Goal: Task Accomplishment & Management: Complete application form

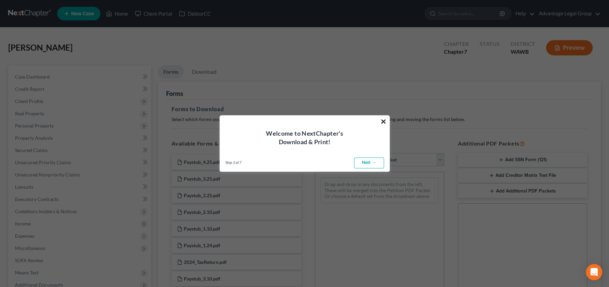
click at [384, 122] on button "×" at bounding box center [383, 121] width 6 height 11
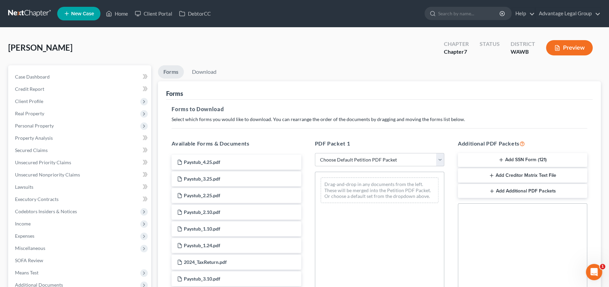
click at [529, 177] on button "Add Creditor Matrix Text File" at bounding box center [522, 175] width 129 height 14
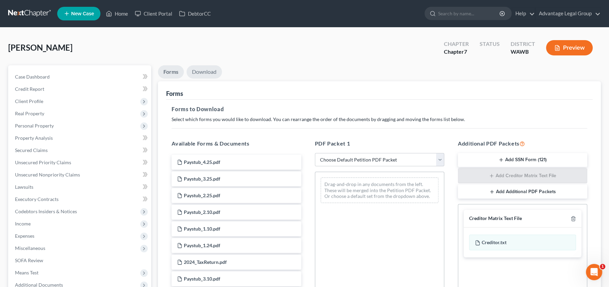
click at [206, 73] on link "Download" at bounding box center [204, 71] width 35 height 13
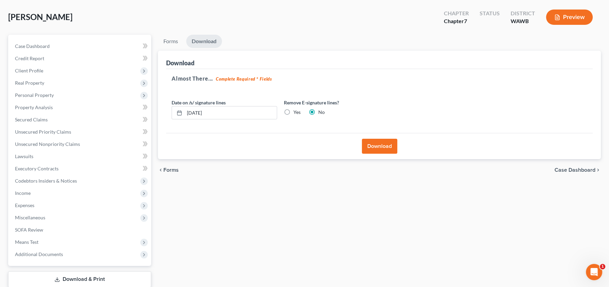
scroll to position [34, 0]
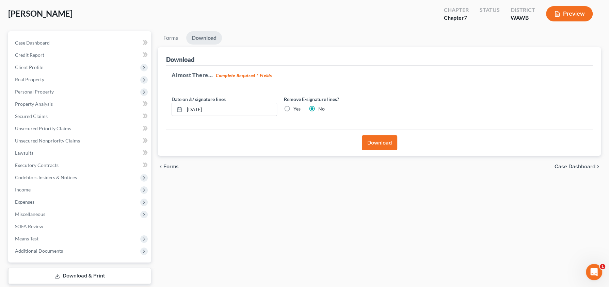
click at [383, 142] on button "Download" at bounding box center [379, 142] width 35 height 15
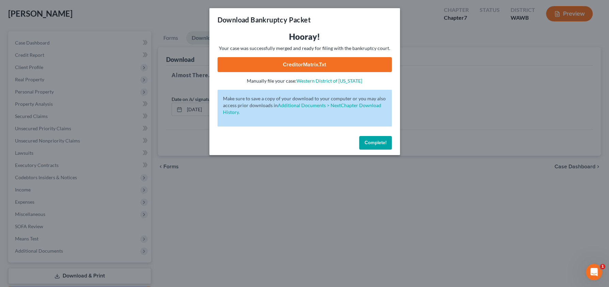
click at [313, 65] on link "CreditorMatrix.txt" at bounding box center [305, 64] width 174 height 15
click at [383, 145] on span "Complete!" at bounding box center [376, 143] width 22 height 6
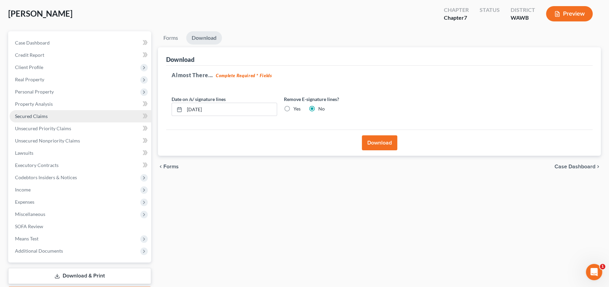
click at [38, 118] on span "Secured Claims" at bounding box center [31, 116] width 33 height 6
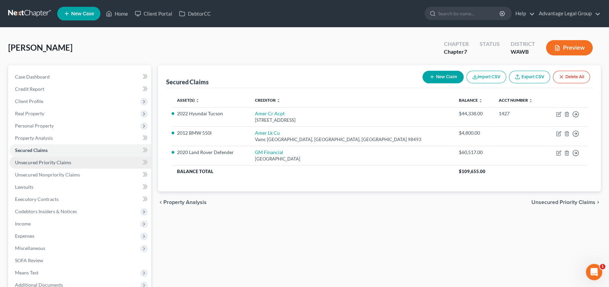
click at [44, 160] on span "Unsecured Priority Claims" at bounding box center [43, 163] width 56 height 6
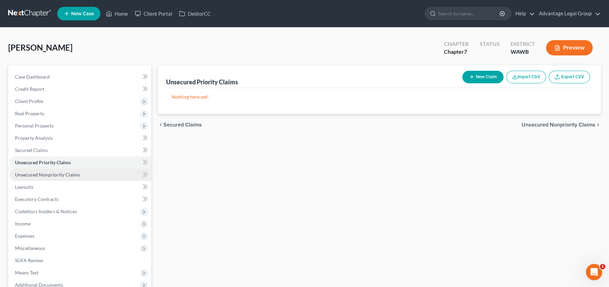
click at [43, 175] on span "Unsecured Nonpriority Claims" at bounding box center [47, 175] width 65 height 6
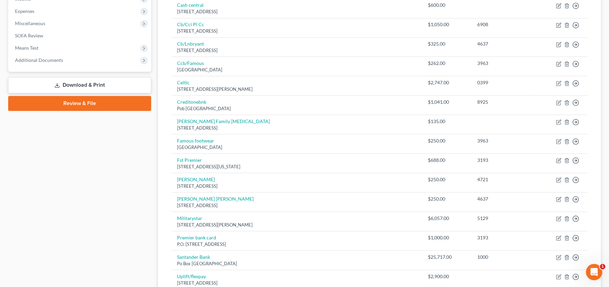
scroll to position [230, 0]
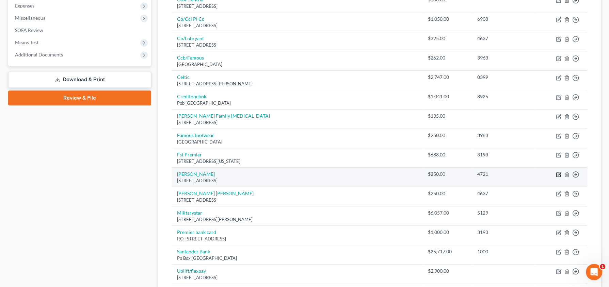
click at [558, 174] on icon "button" at bounding box center [558, 174] width 5 height 5
select select "1"
select select "2"
select select "0"
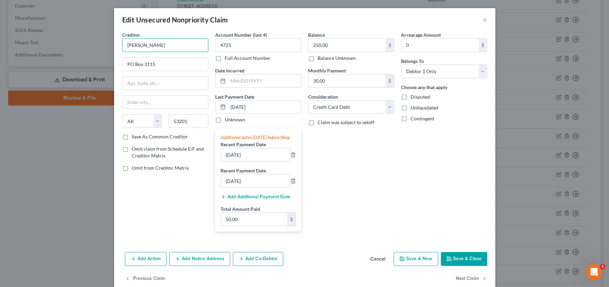
click at [157, 48] on input "[PERSON_NAME]" at bounding box center [165, 45] width 86 height 14
type input "[PERSON_NAME]"
click at [468, 263] on button "Save & Close" at bounding box center [464, 259] width 46 height 14
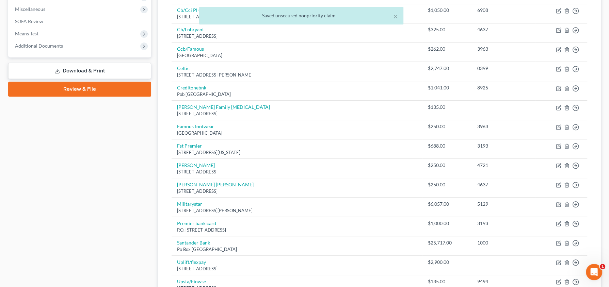
scroll to position [238, 0]
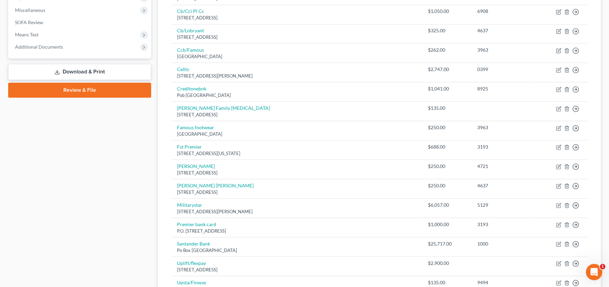
click at [86, 71] on link "Download & Print" at bounding box center [79, 72] width 143 height 16
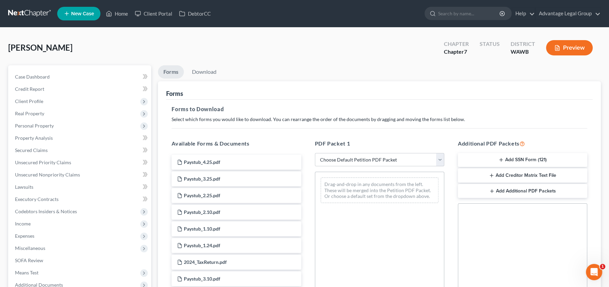
click at [524, 174] on button "Add Creditor Matrix Text File" at bounding box center [522, 175] width 129 height 14
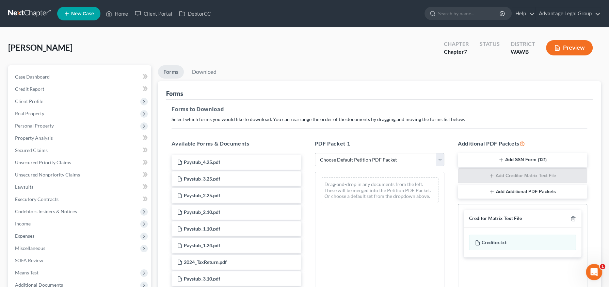
scroll to position [132, 0]
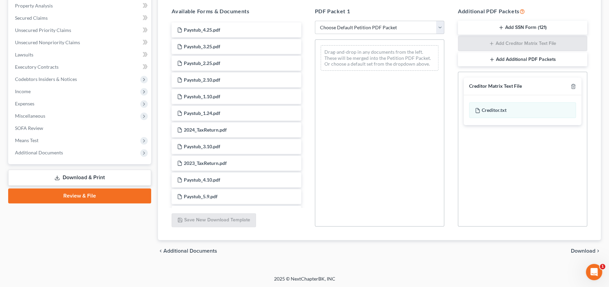
click at [579, 249] on span "Download" at bounding box center [583, 250] width 25 height 5
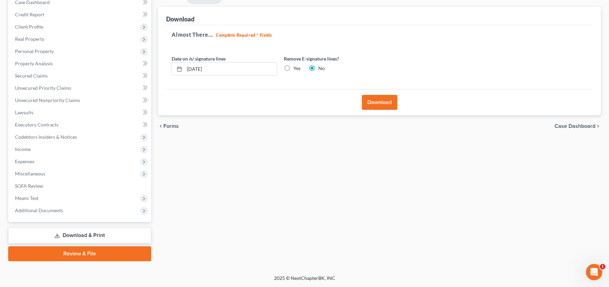
scroll to position [74, 0]
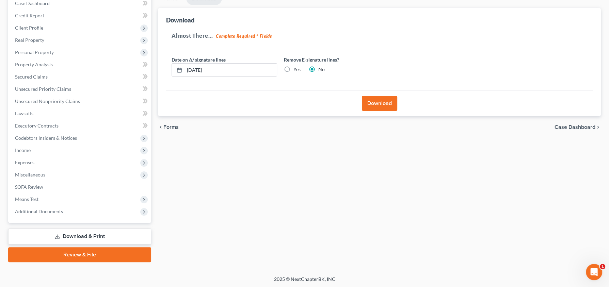
click at [381, 101] on button "Download" at bounding box center [379, 103] width 35 height 15
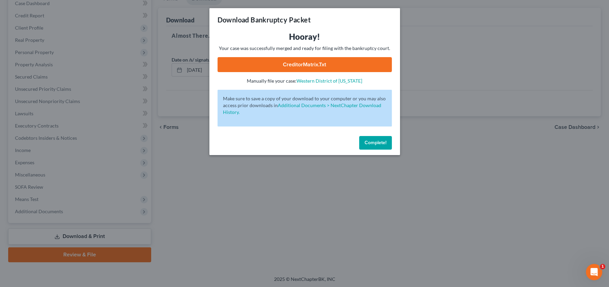
click at [286, 60] on link "CreditorMatrix.txt" at bounding box center [305, 64] width 174 height 15
click at [371, 146] on button "Complete!" at bounding box center [375, 143] width 33 height 14
